Goal: Task Accomplishment & Management: Manage account settings

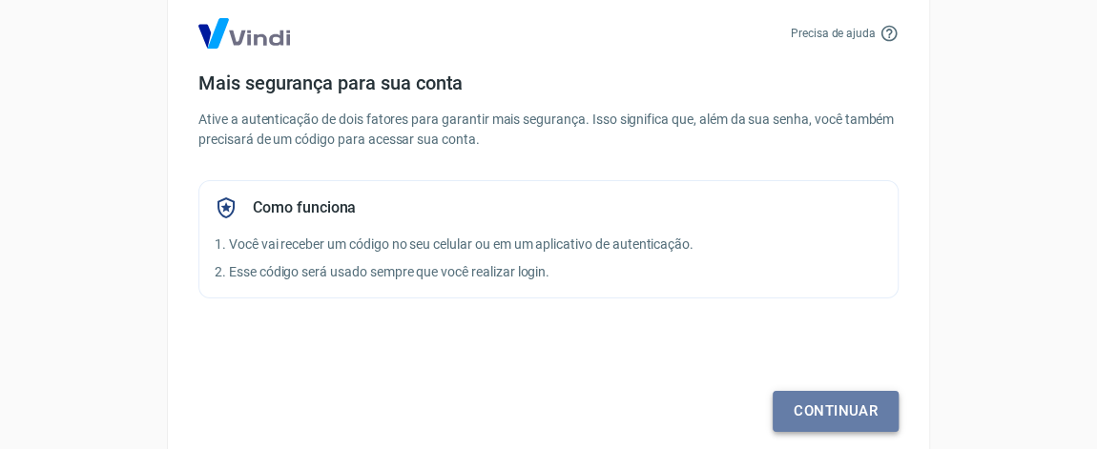
click at [813, 406] on link "Continuar" at bounding box center [835, 411] width 126 height 40
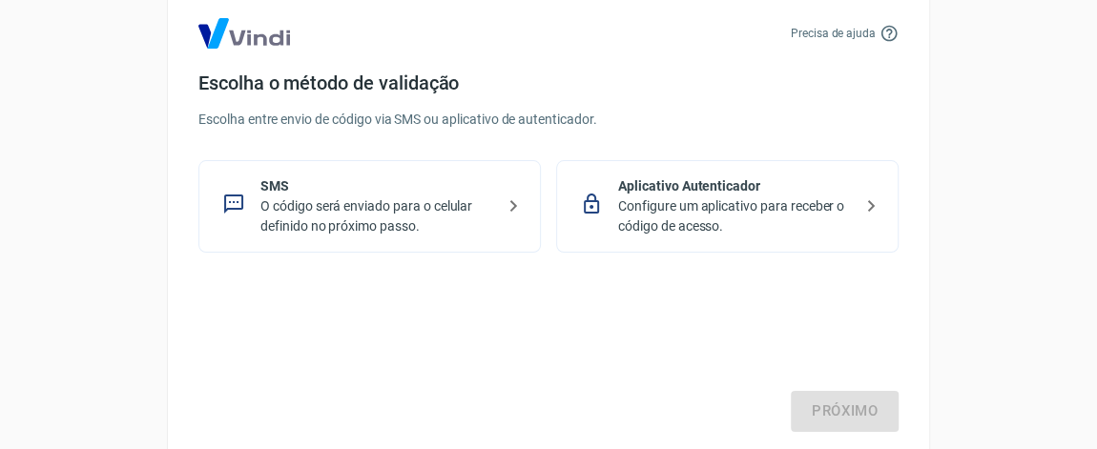
click at [280, 211] on p "O código será enviado para o celular definido no próximo passo." at bounding box center [377, 216] width 234 height 40
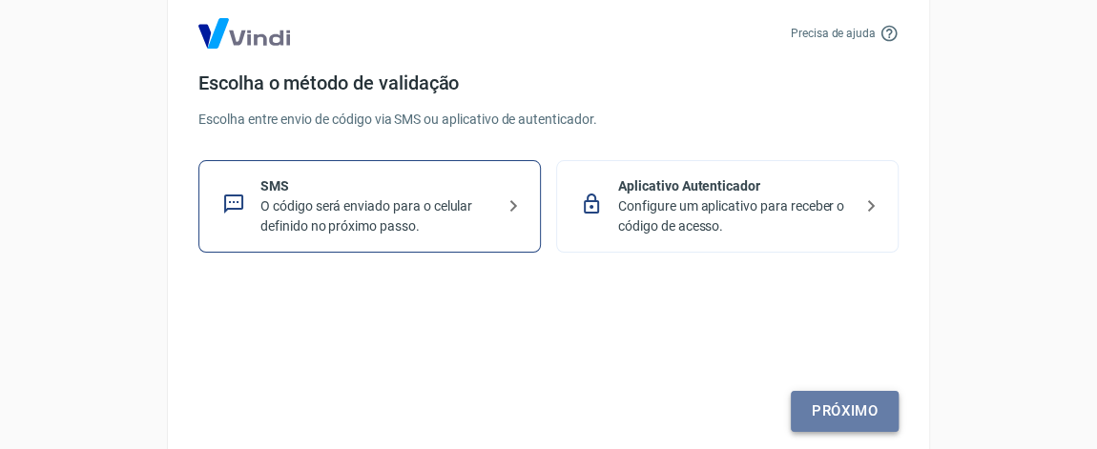
click at [850, 410] on link "Próximo" at bounding box center [844, 411] width 108 height 40
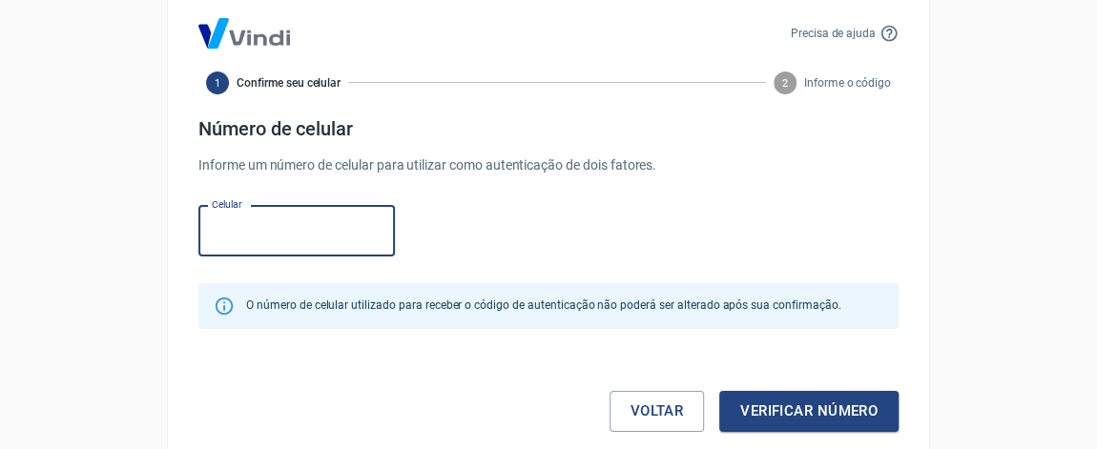
type input "[PHONE_NUMBER]"
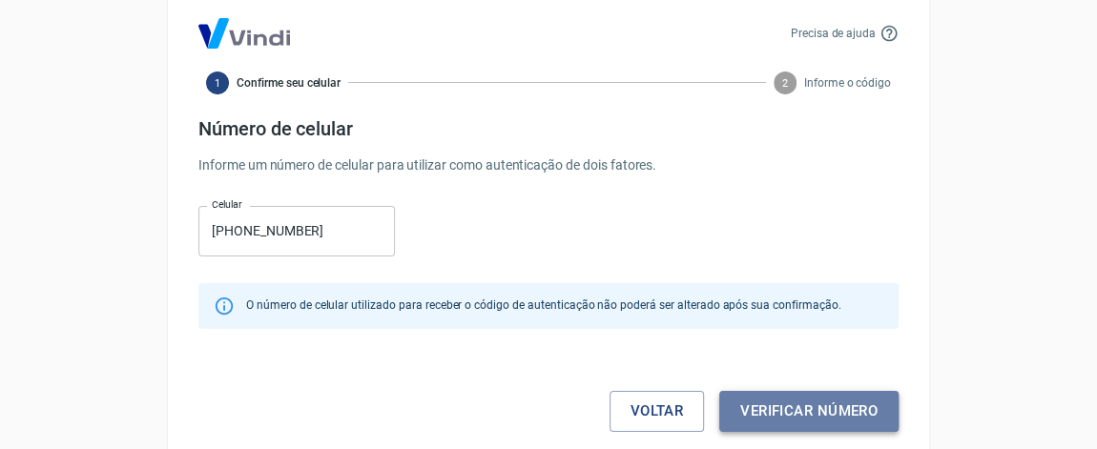
click at [810, 411] on button "Verificar número" at bounding box center [808, 411] width 179 height 40
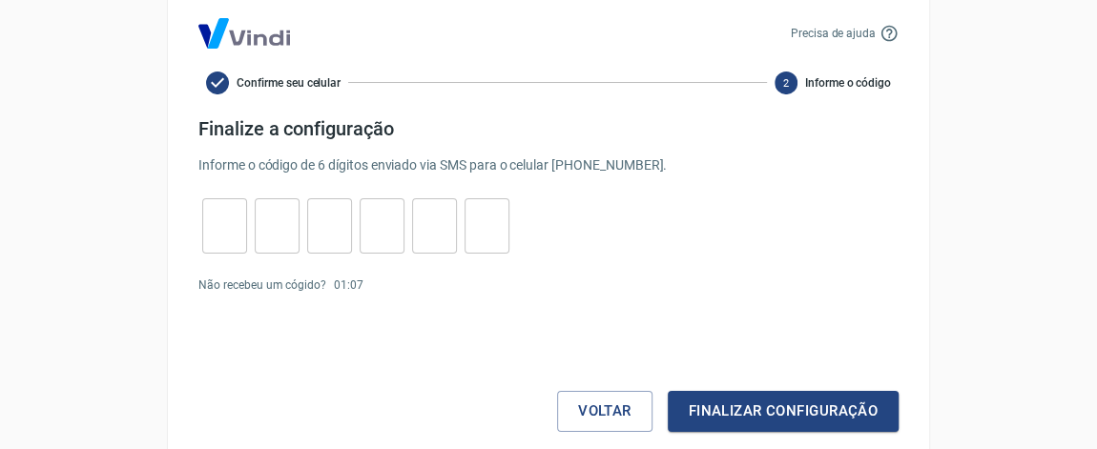
scroll to position [13, 0]
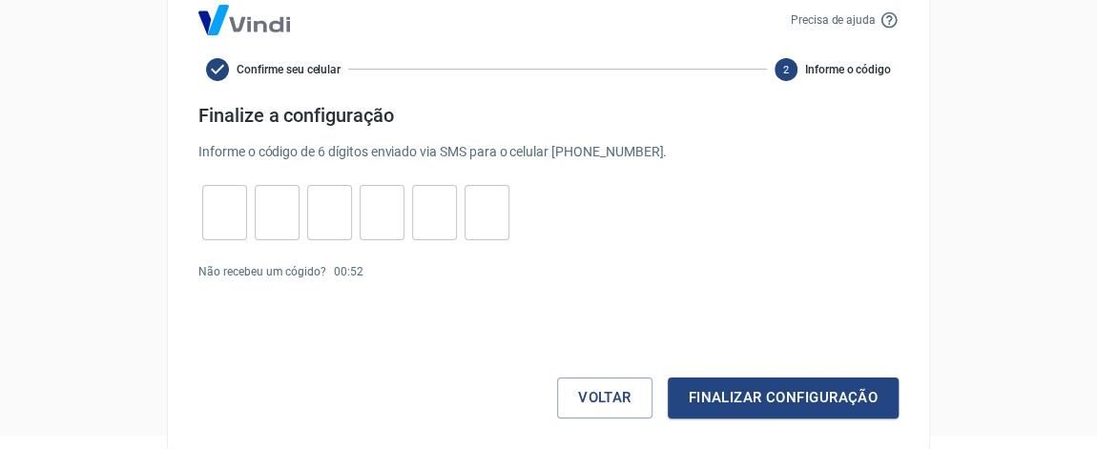
click at [236, 209] on input "tel" at bounding box center [224, 212] width 45 height 41
type input "6"
type input "1"
click at [217, 212] on input "6" at bounding box center [224, 212] width 45 height 41
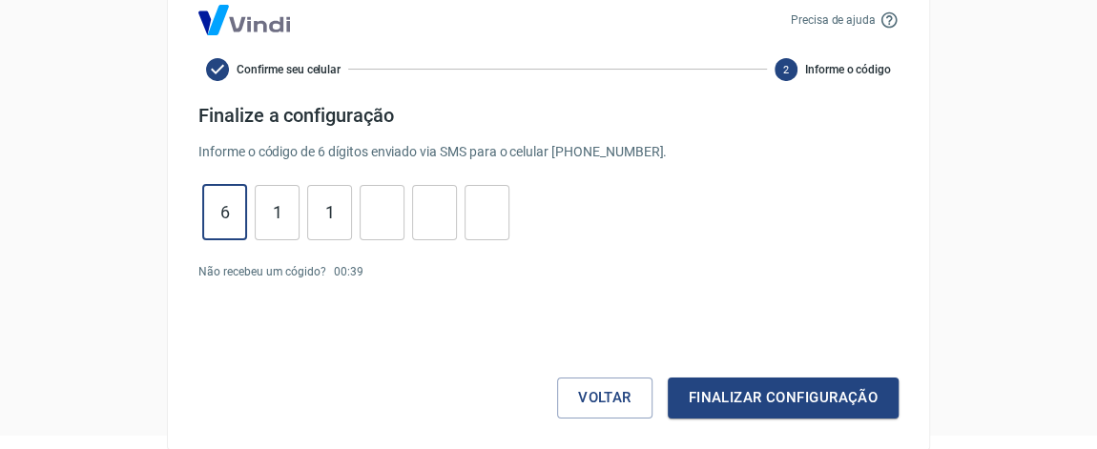
type input "5"
click at [388, 209] on input "tel" at bounding box center [381, 212] width 45 height 41
type input "3"
type input "1"
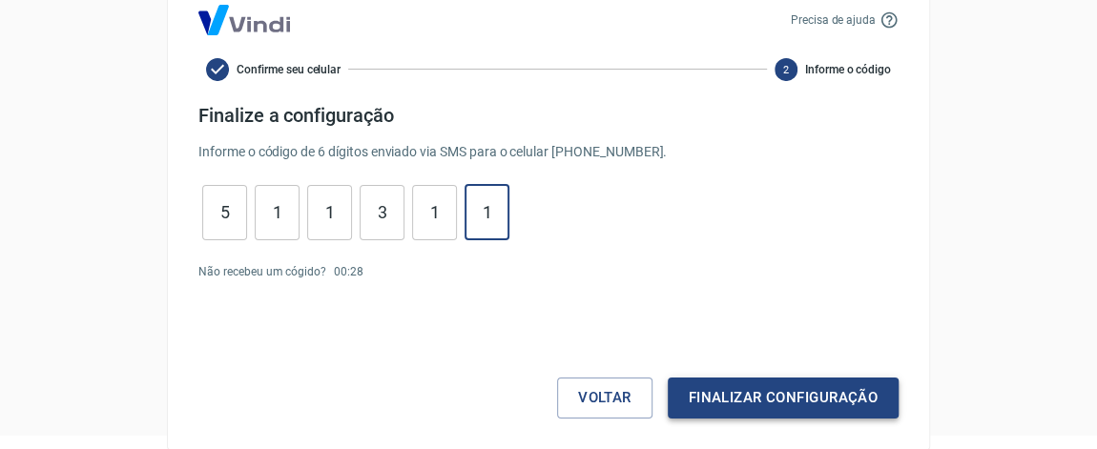
type input "1"
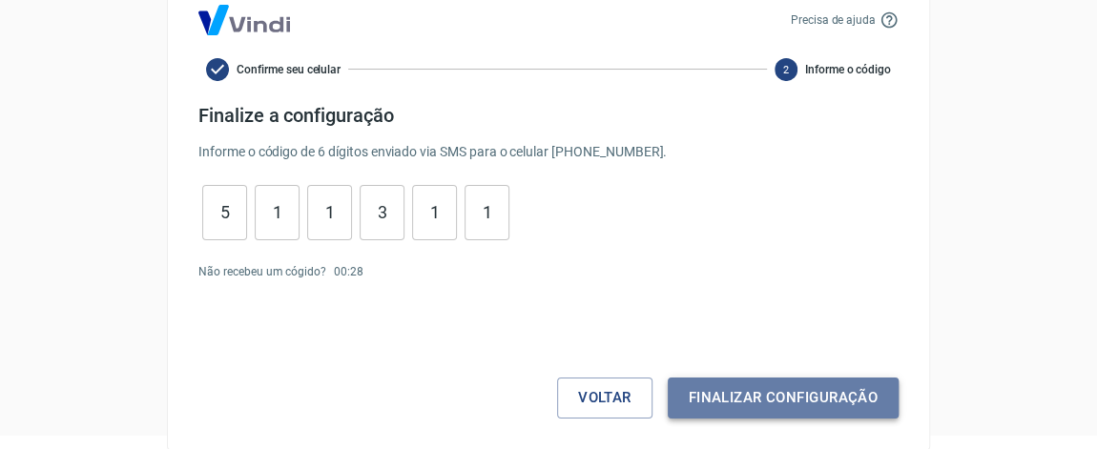
click at [752, 395] on button "Finalizar configuração" at bounding box center [782, 398] width 231 height 40
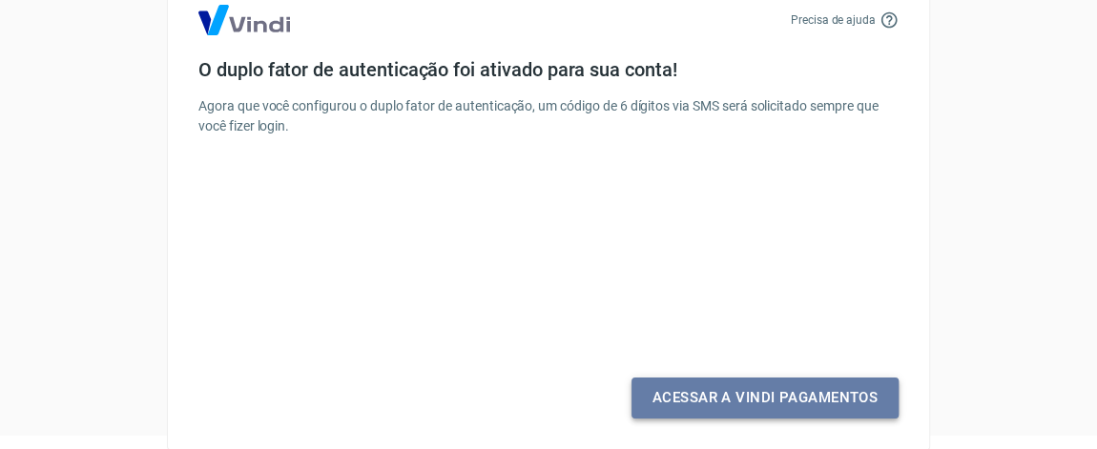
click at [777, 406] on link "Acessar a Vindi Pagamentos" at bounding box center [764, 398] width 267 height 40
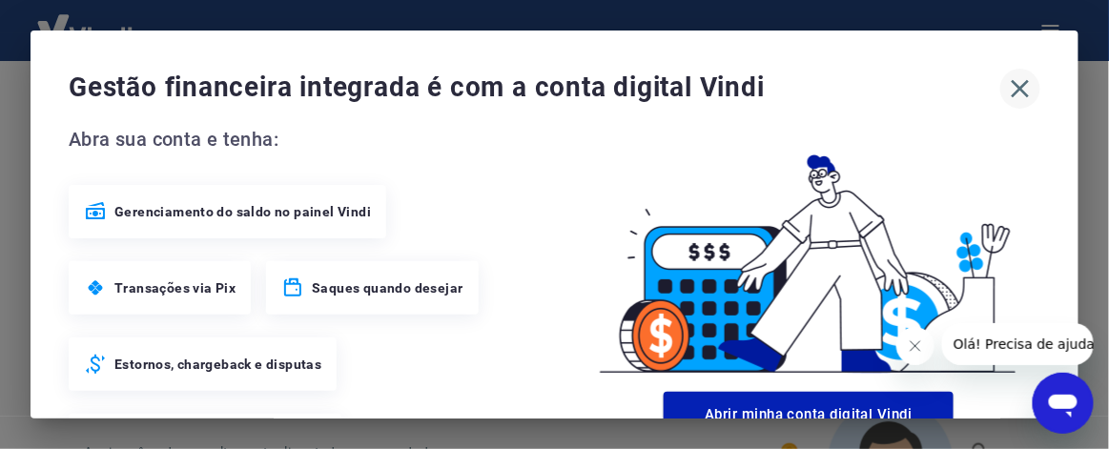
click at [1005, 92] on icon "button" at bounding box center [1020, 88] width 31 height 31
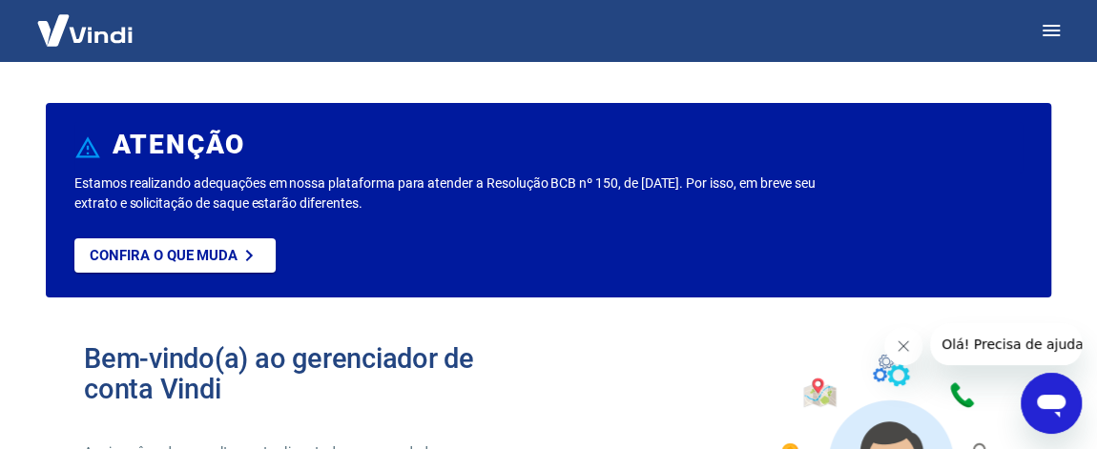
drag, startPoint x: 428, startPoint y: 201, endPoint x: 60, endPoint y: 182, distance: 368.5
click at [60, 182] on div "ATENÇÃO Estamos realizando adequações em nossa plataforma para atender a Resolu…" at bounding box center [548, 200] width 1005 height 195
copy p "Estamos realizando adequações em nossa plataforma para atender a Resolução BCB …"
click at [189, 264] on link "Confira o que muda" at bounding box center [174, 255] width 201 height 34
click at [1042, 27] on icon "button" at bounding box center [1050, 30] width 23 height 23
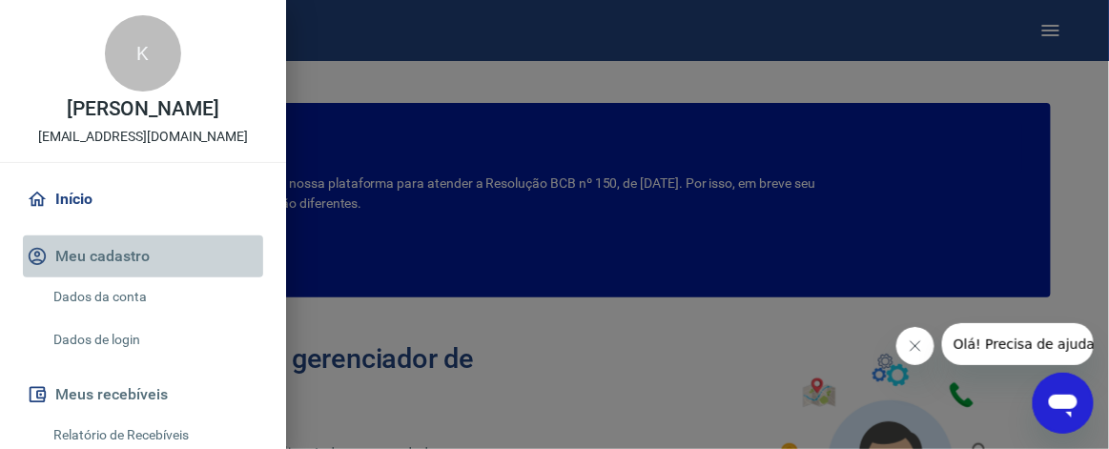
click at [143, 261] on button "Meu cadastro" at bounding box center [143, 257] width 240 height 42
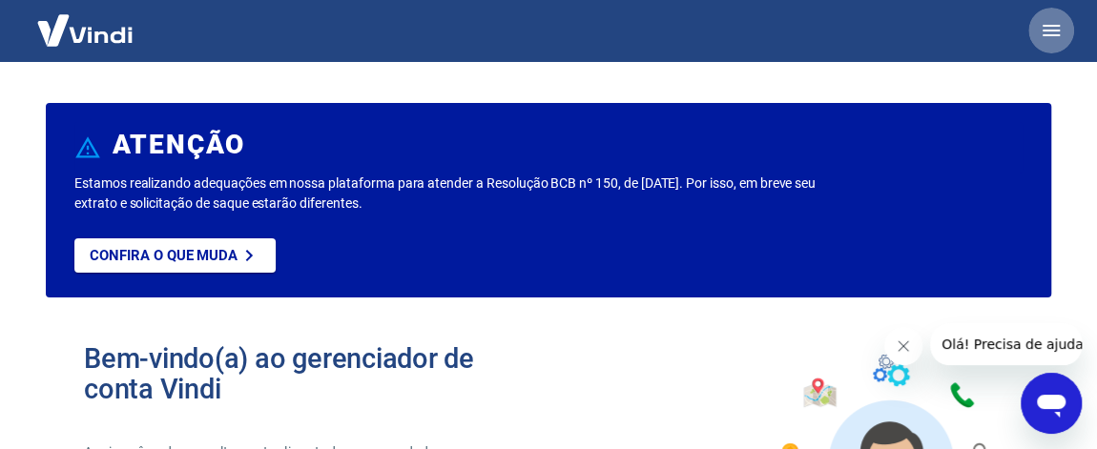
click at [1056, 26] on icon "button" at bounding box center [1050, 30] width 17 height 11
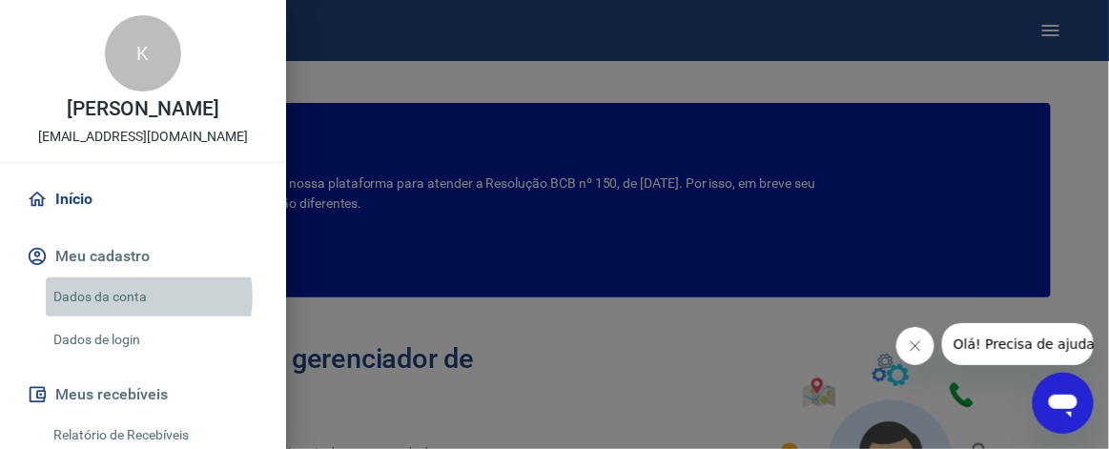
click at [138, 297] on link "Dados da conta" at bounding box center [154, 296] width 217 height 39
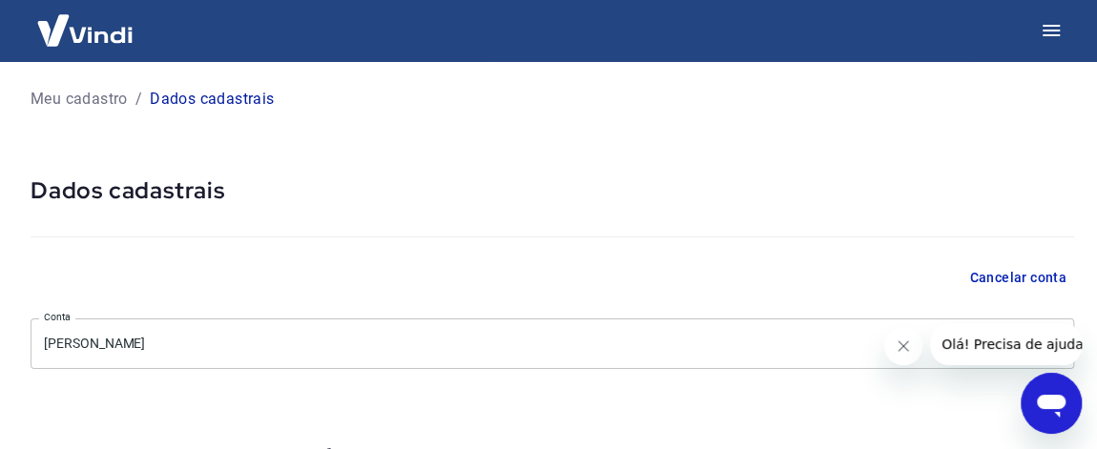
select select "SP"
select select "business"
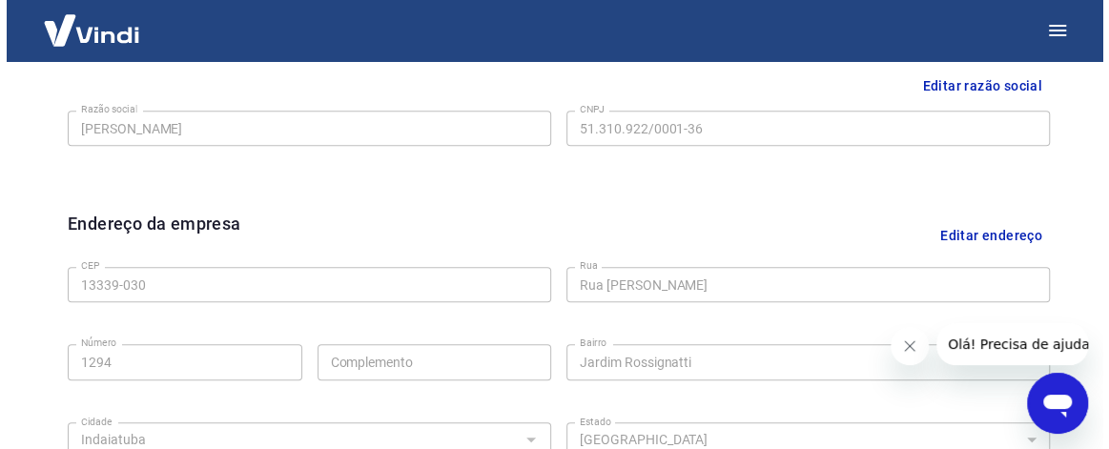
scroll to position [606, 0]
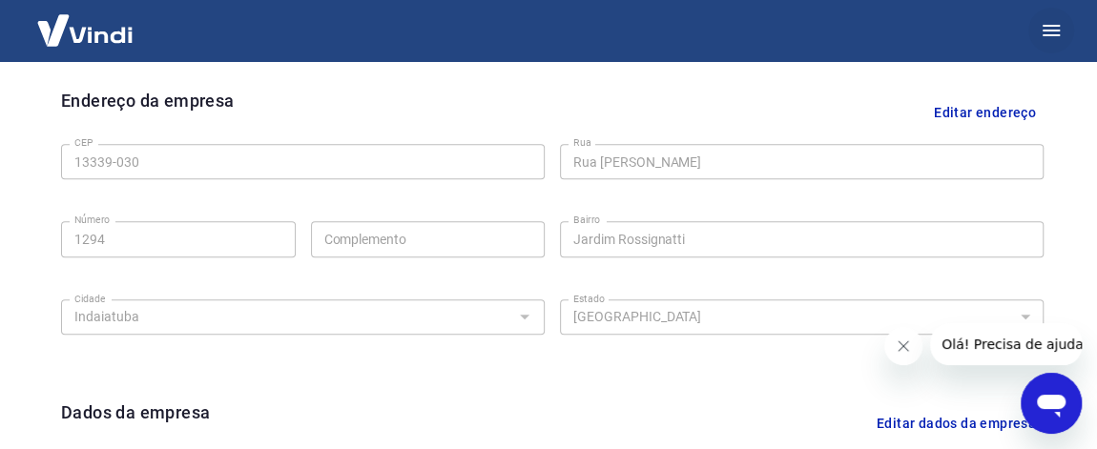
click at [1046, 36] on icon "button" at bounding box center [1050, 30] width 23 height 23
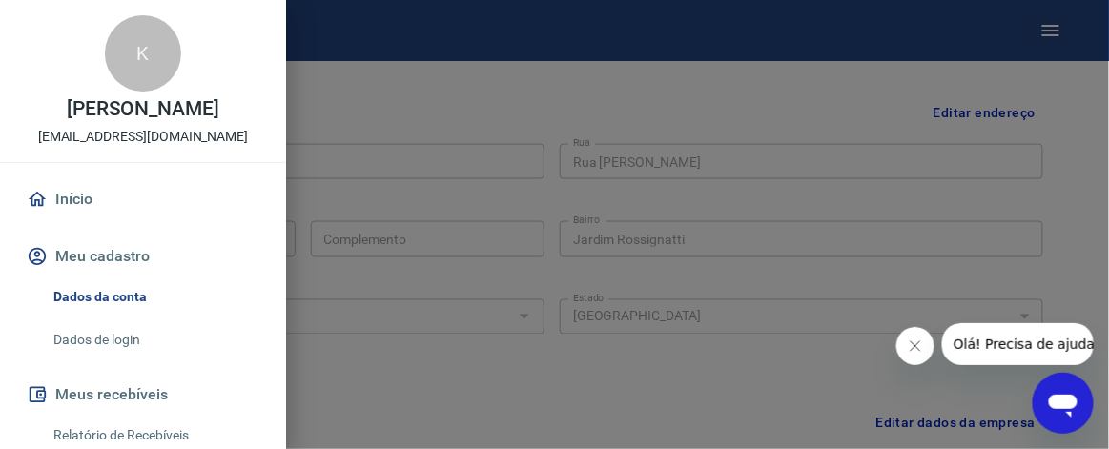
click at [1046, 36] on div at bounding box center [554, 224] width 1109 height 449
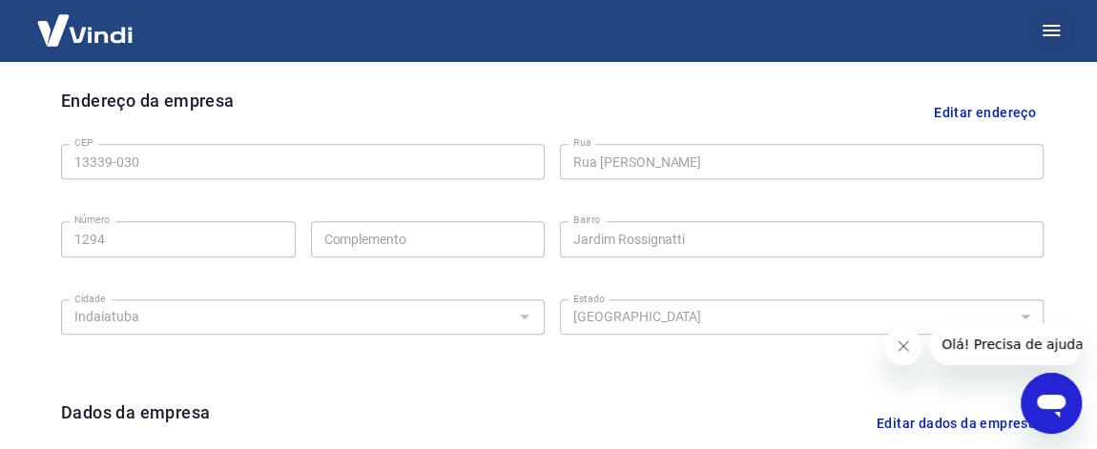
click at [1044, 27] on icon "button" at bounding box center [1050, 30] width 23 height 23
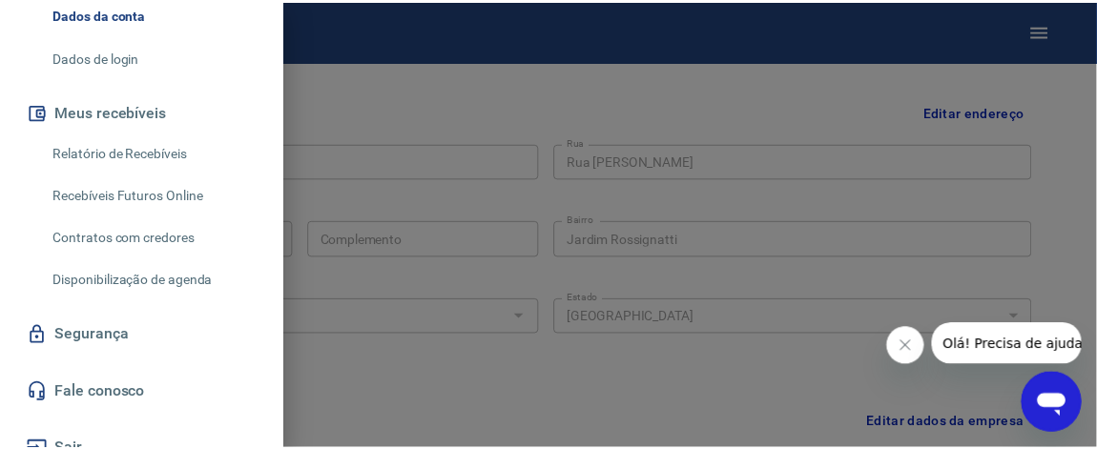
scroll to position [303, 0]
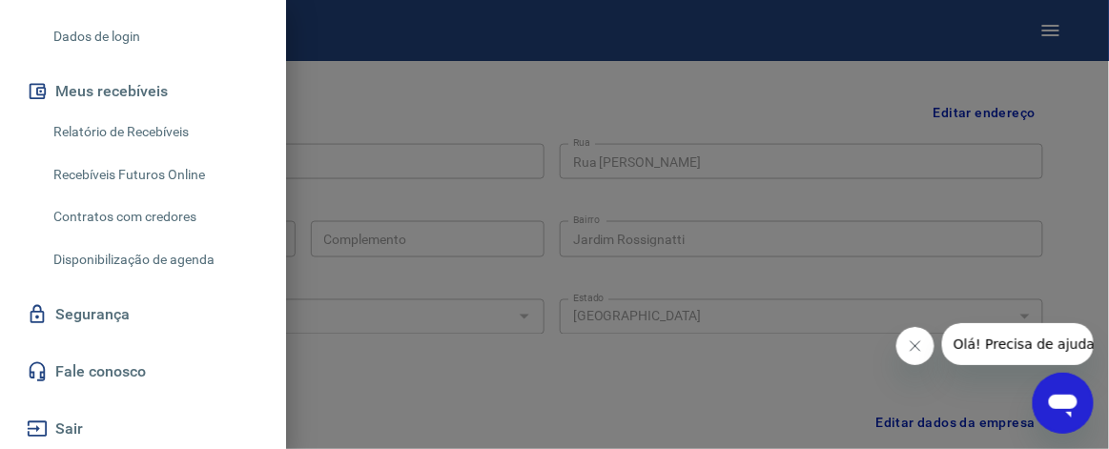
click at [360, 112] on div at bounding box center [554, 224] width 1109 height 449
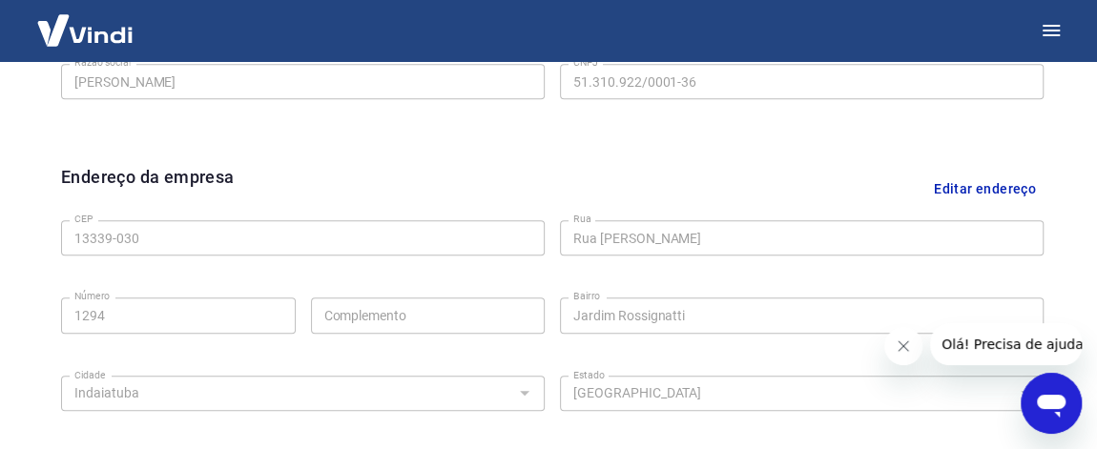
scroll to position [433, 0]
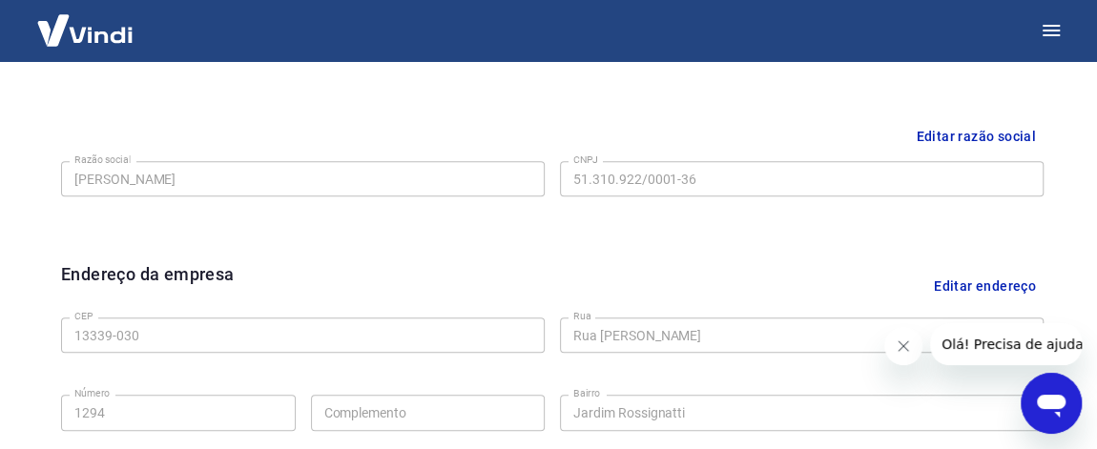
click at [113, 33] on img at bounding box center [85, 30] width 124 height 58
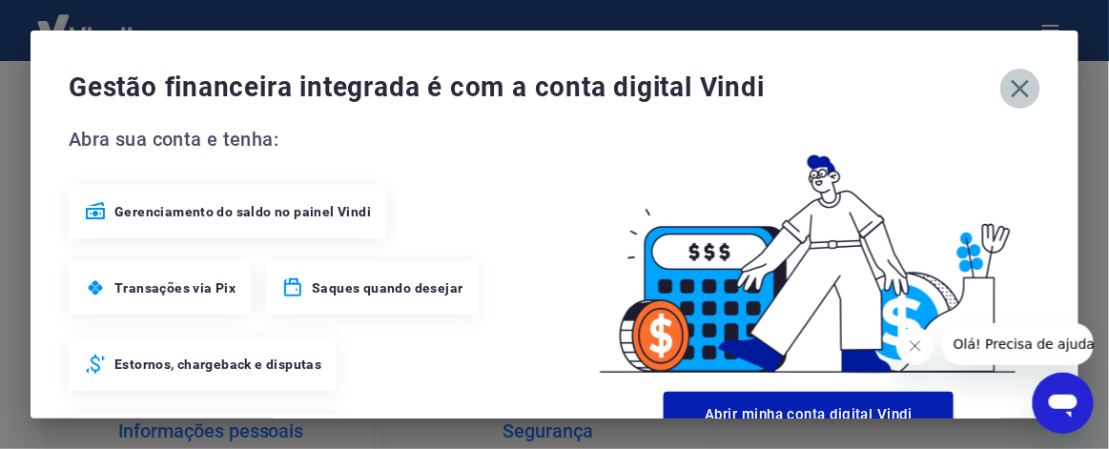
click at [1012, 90] on icon "button" at bounding box center [1021, 89] width 18 height 18
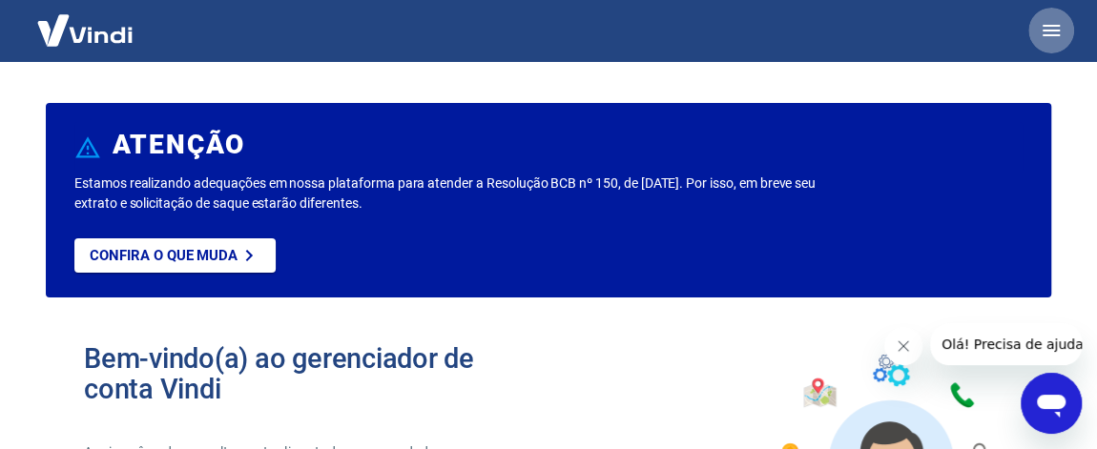
click at [1054, 32] on icon "button" at bounding box center [1050, 30] width 23 height 23
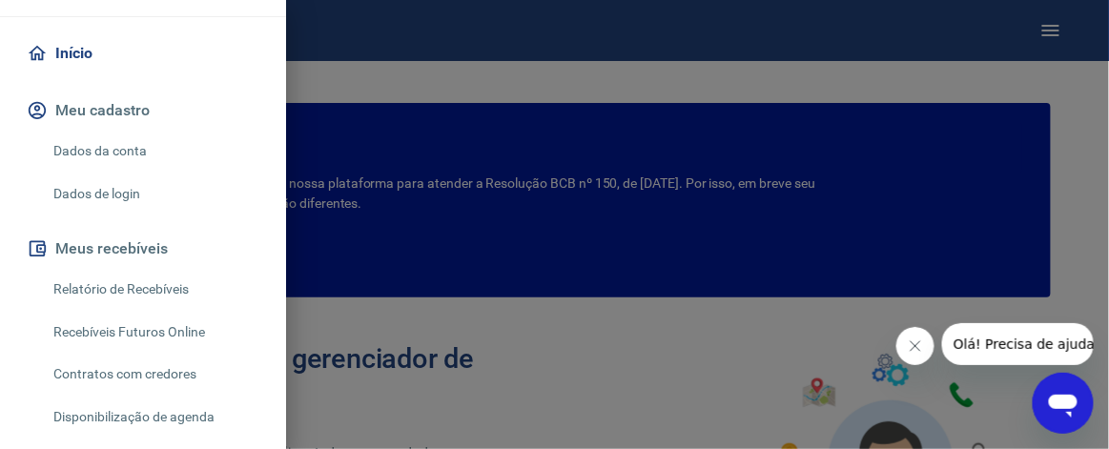
scroll to position [173, 0]
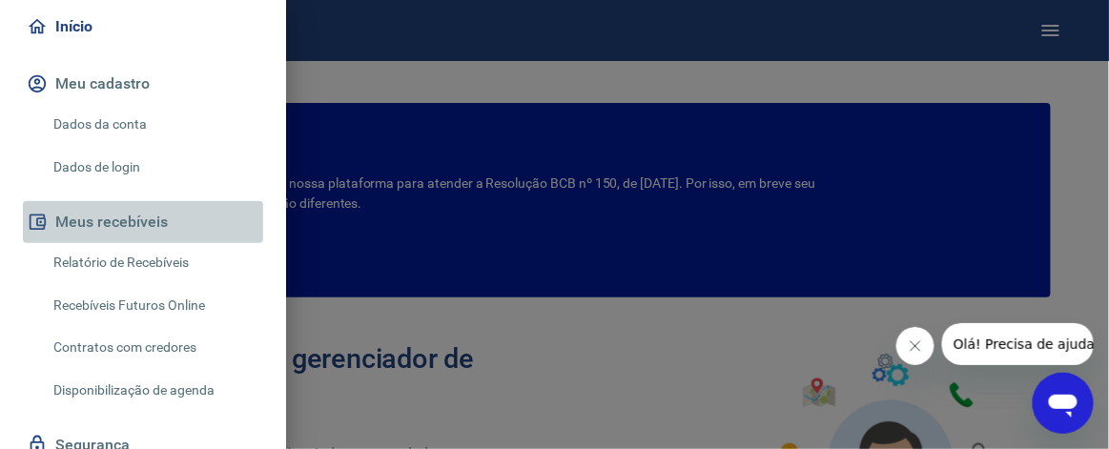
click at [155, 226] on button "Meus recebíveis" at bounding box center [143, 222] width 240 height 42
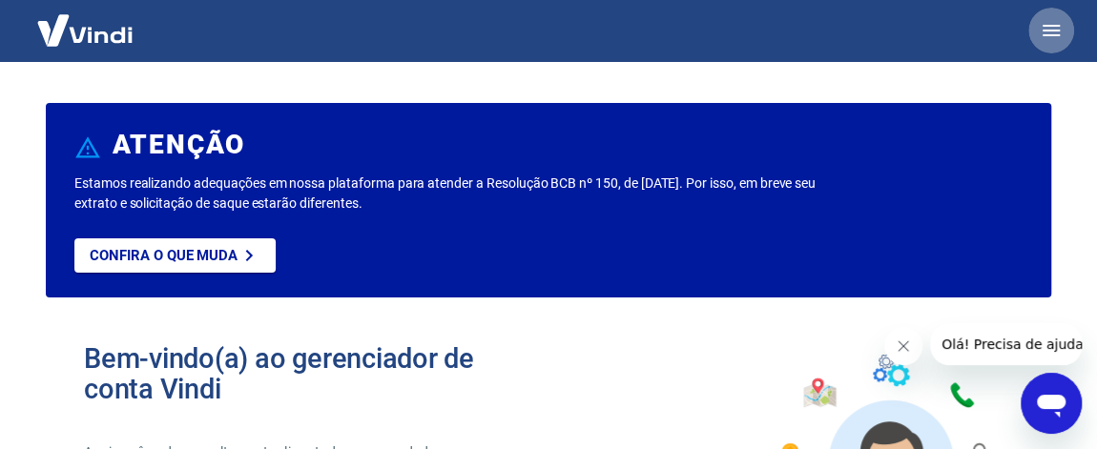
click at [1051, 23] on icon "button" at bounding box center [1050, 30] width 23 height 23
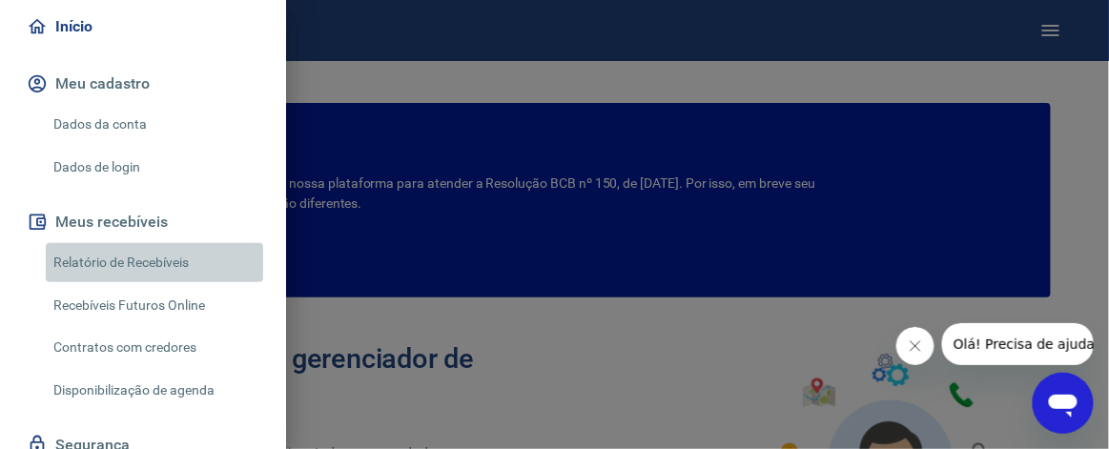
click at [164, 263] on link "Relatório de Recebíveis" at bounding box center [154, 262] width 217 height 39
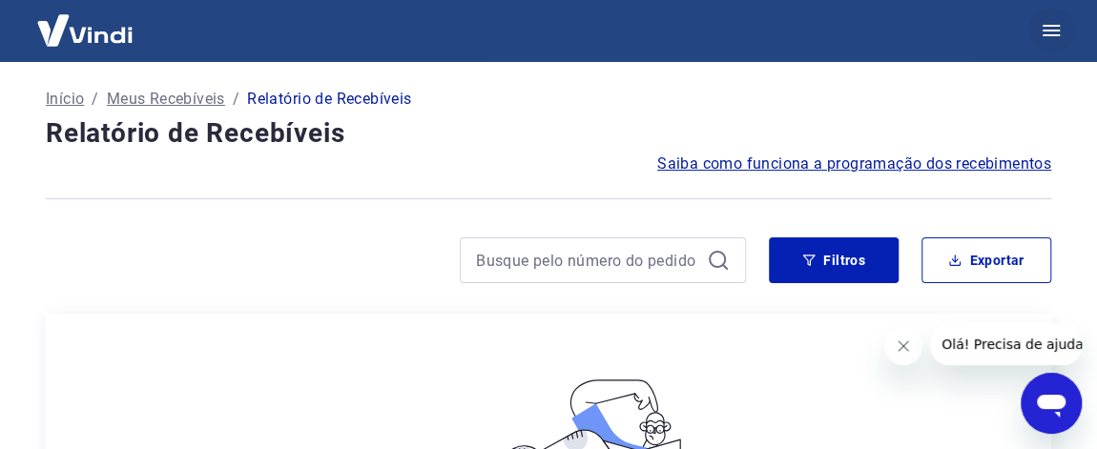
click at [1048, 27] on icon "button" at bounding box center [1050, 30] width 23 height 23
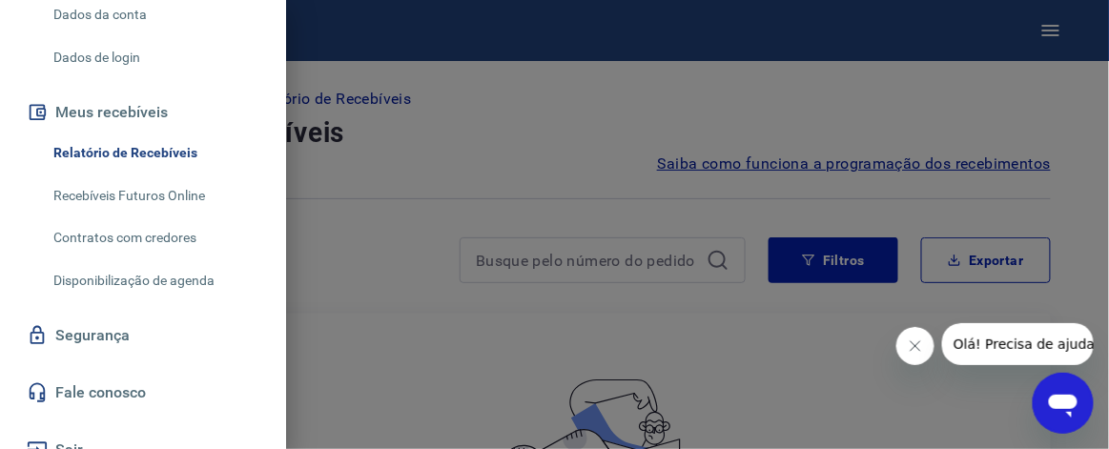
scroll to position [303, 0]
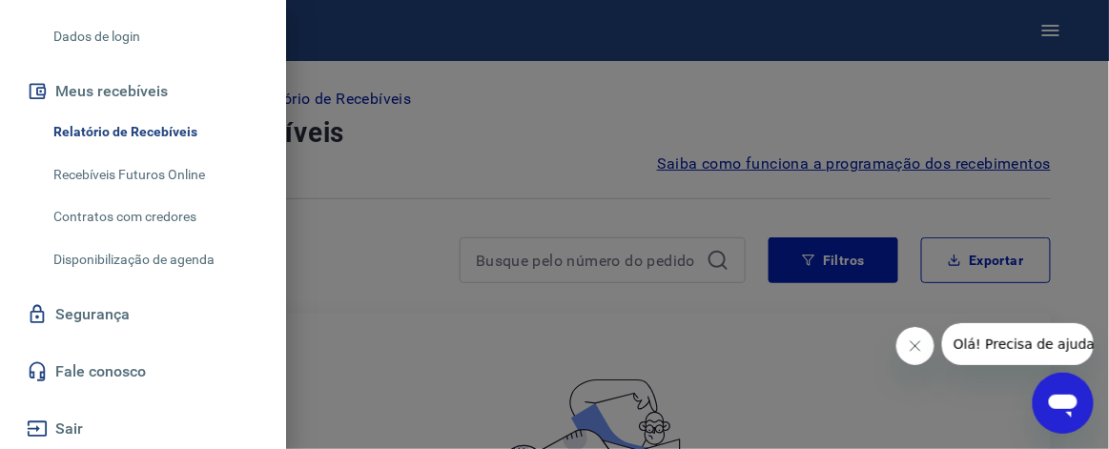
click at [492, 161] on div at bounding box center [554, 224] width 1109 height 449
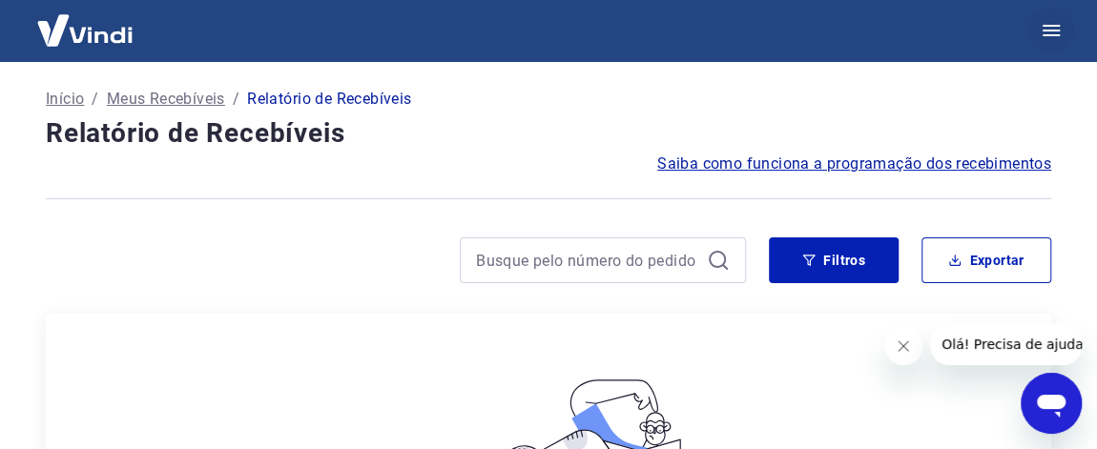
click at [1056, 32] on icon "button" at bounding box center [1050, 30] width 23 height 23
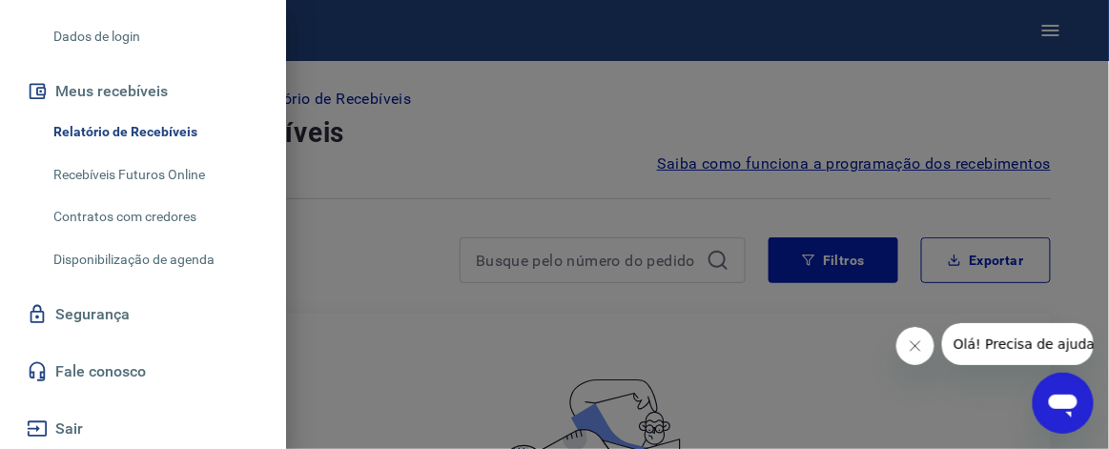
click at [447, 136] on div at bounding box center [554, 224] width 1109 height 449
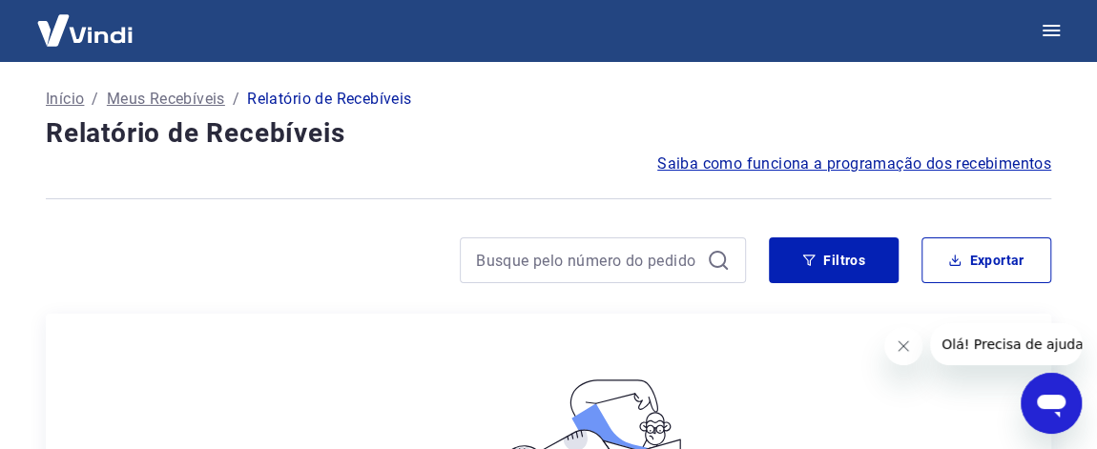
click at [122, 31] on img at bounding box center [85, 30] width 124 height 58
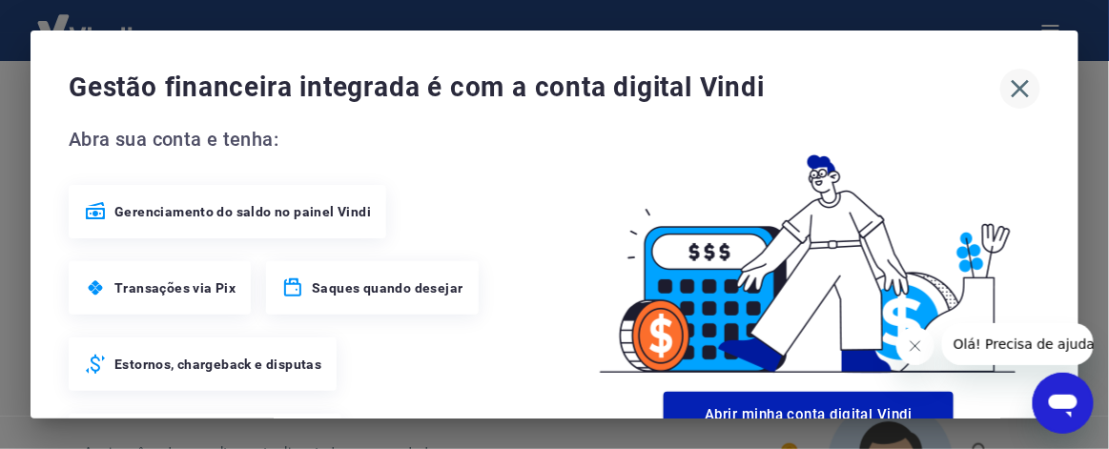
click at [1012, 90] on icon "button" at bounding box center [1021, 89] width 18 height 18
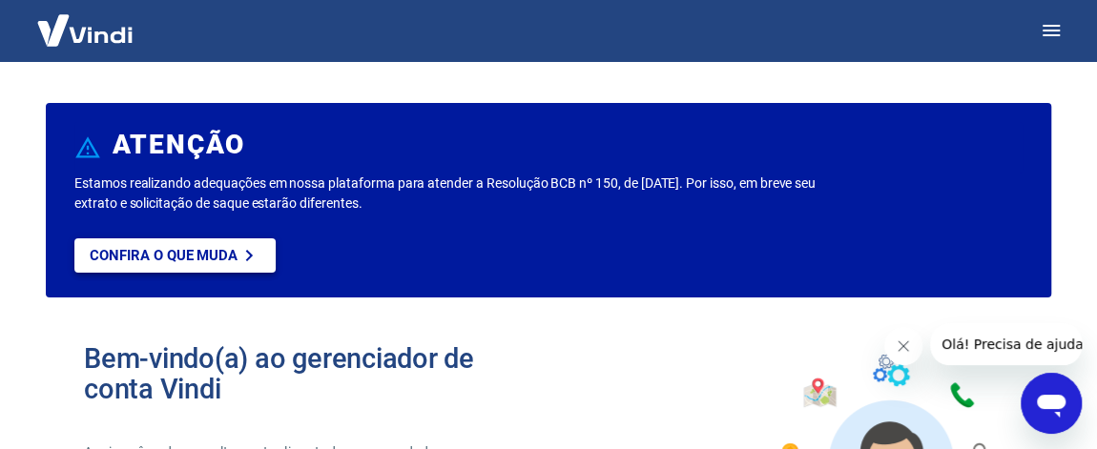
click at [187, 266] on link "Confira o que muda" at bounding box center [174, 255] width 201 height 34
